Goal: Find specific page/section: Find specific page/section

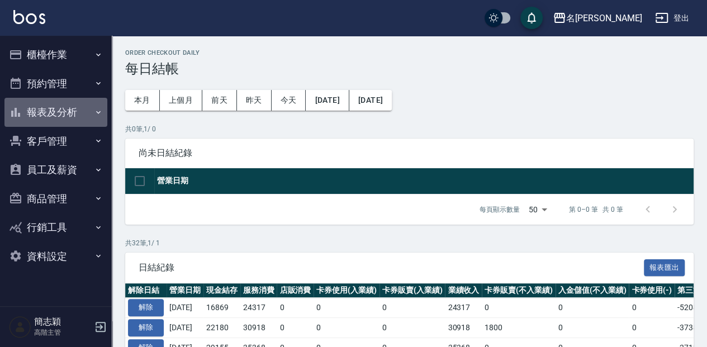
click at [95, 113] on icon "button" at bounding box center [98, 112] width 9 height 9
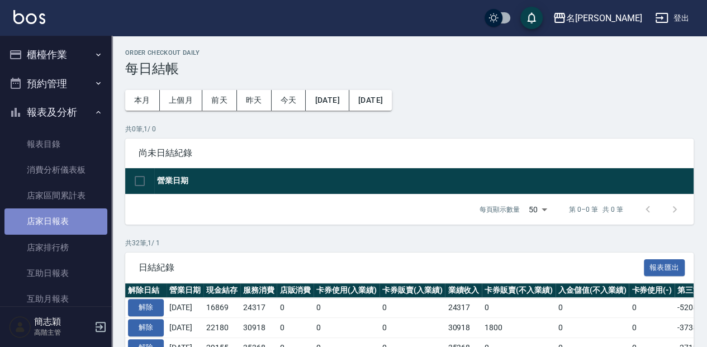
click at [62, 219] on link "店家日報表" at bounding box center [55, 222] width 103 height 26
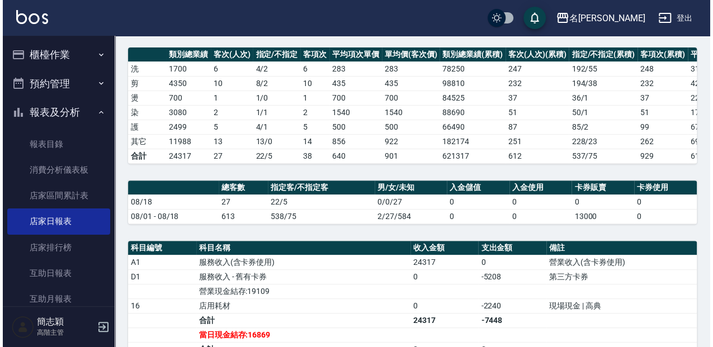
scroll to position [186, 0]
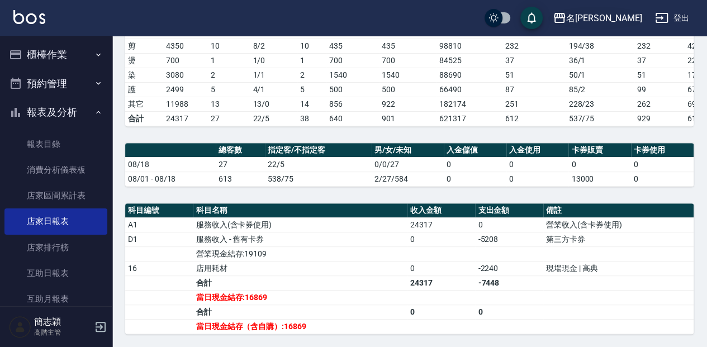
click at [566, 15] on icon "button" at bounding box center [559, 17] width 13 height 13
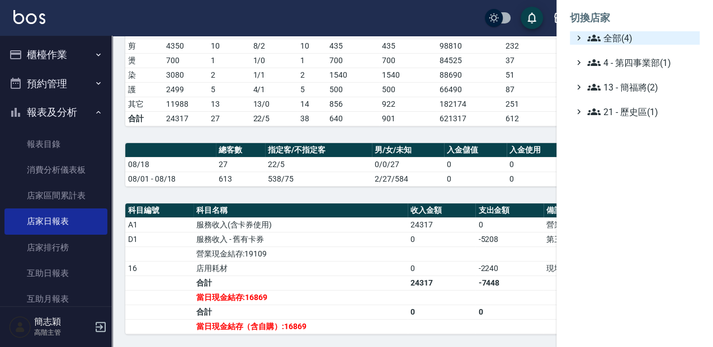
click at [588, 36] on icon at bounding box center [593, 37] width 13 height 13
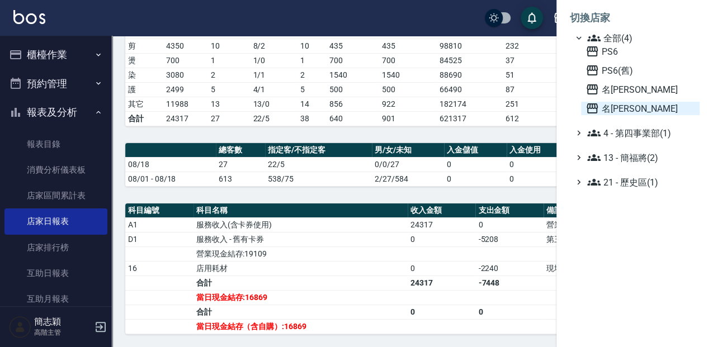
click at [590, 106] on icon at bounding box center [591, 108] width 13 height 13
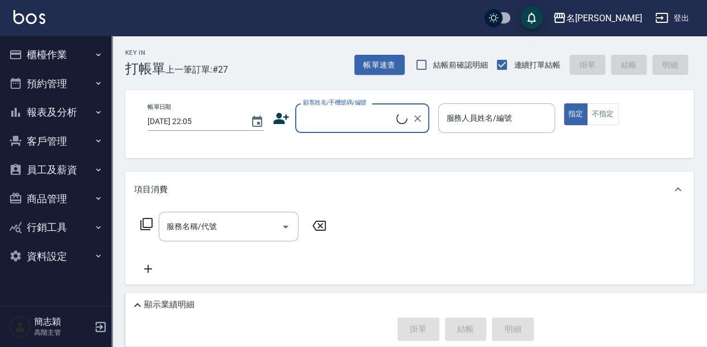
click at [98, 112] on icon "button" at bounding box center [98, 112] width 9 height 9
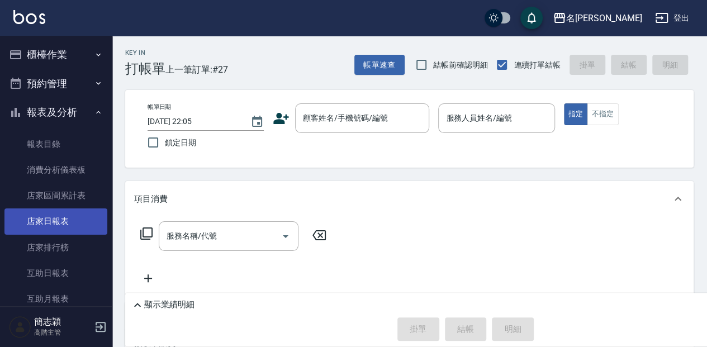
click at [50, 219] on link "店家日報表" at bounding box center [55, 222] width 103 height 26
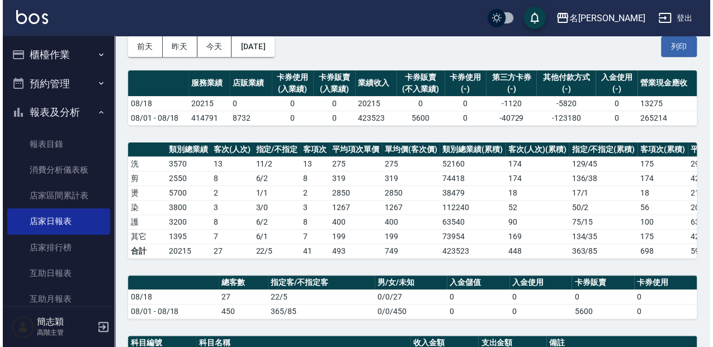
scroll to position [37, 0]
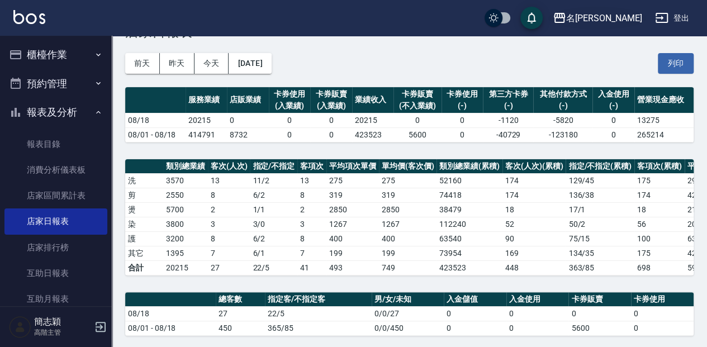
click at [565, 14] on icon "button" at bounding box center [559, 18] width 11 height 10
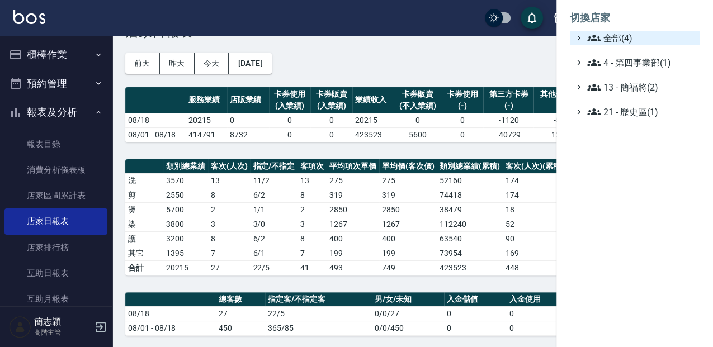
click at [594, 36] on icon at bounding box center [593, 38] width 13 height 7
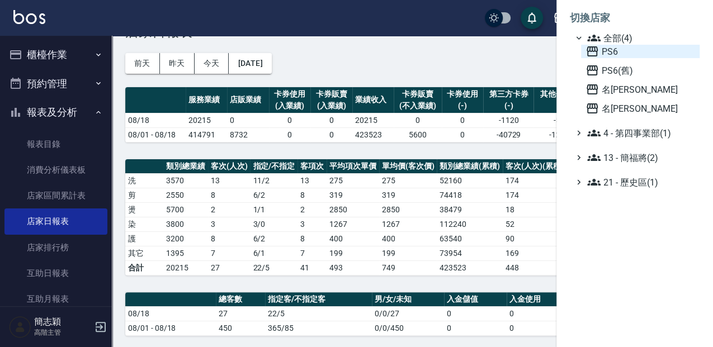
click at [595, 50] on icon at bounding box center [591, 51] width 13 height 13
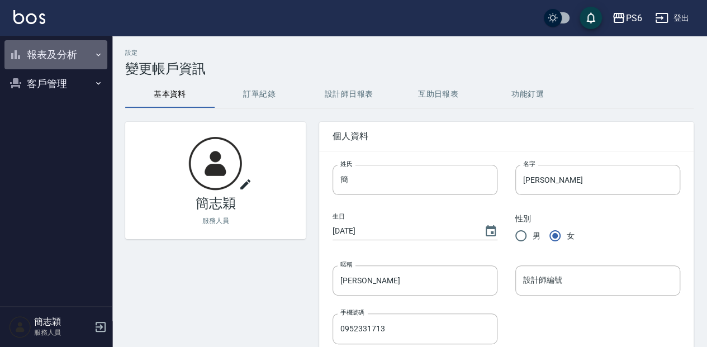
click at [98, 54] on icon "button" at bounding box center [98, 54] width 9 height 9
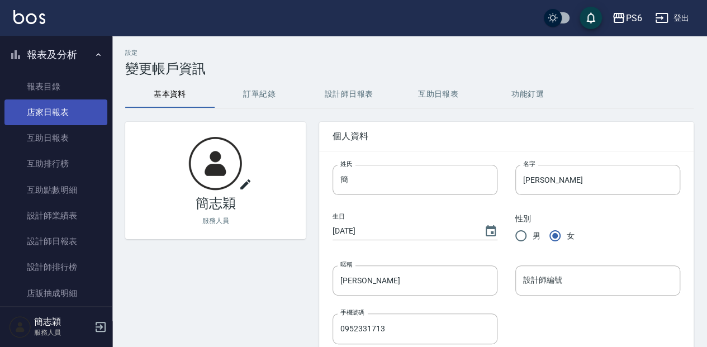
click at [64, 115] on link "店家日報表" at bounding box center [55, 113] width 103 height 26
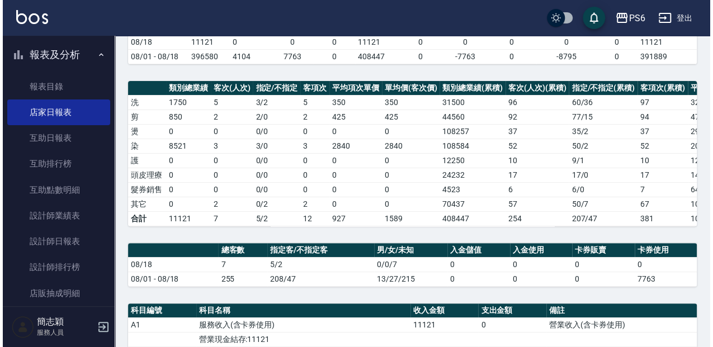
scroll to position [112, 0]
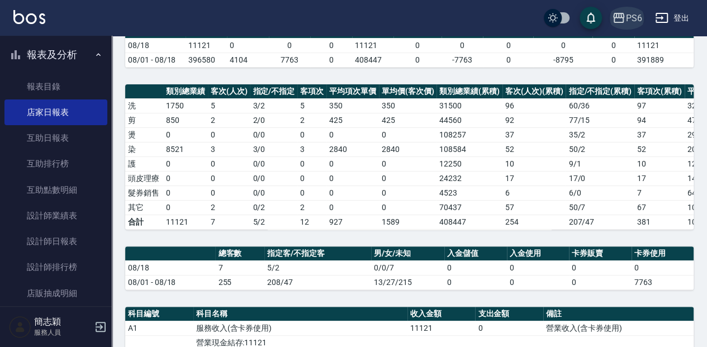
click at [616, 13] on icon "button" at bounding box center [618, 18] width 11 height 10
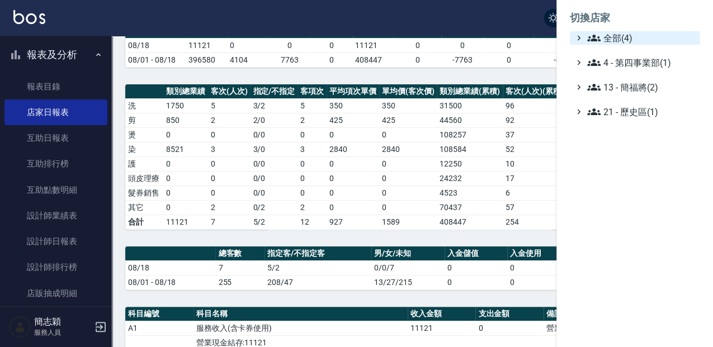
click at [610, 34] on span "全部(4)" at bounding box center [641, 37] width 108 height 13
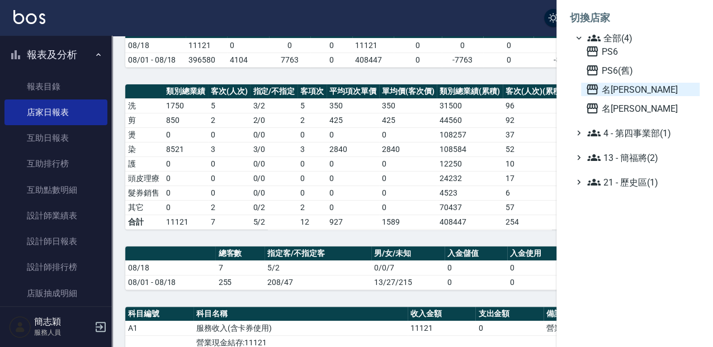
click at [589, 86] on icon at bounding box center [591, 89] width 11 height 10
